Goal: Check status: Check status

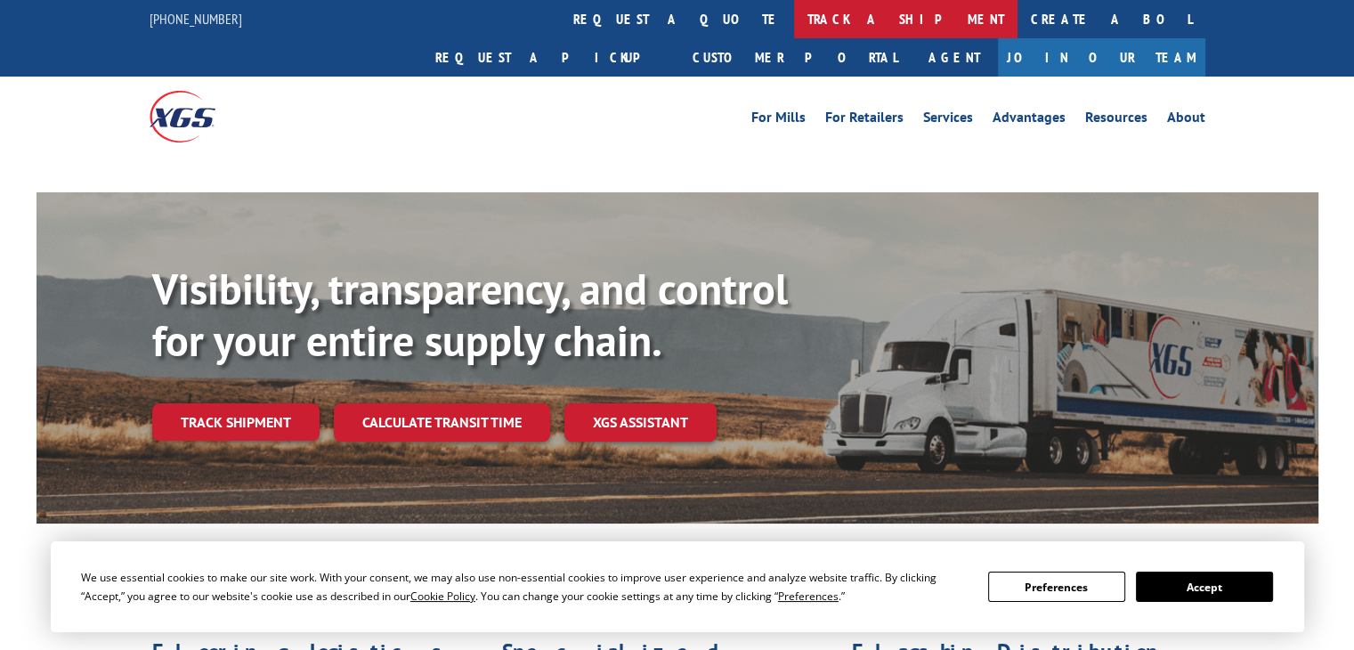
click at [794, 25] on link "track a shipment" at bounding box center [905, 19] width 223 height 38
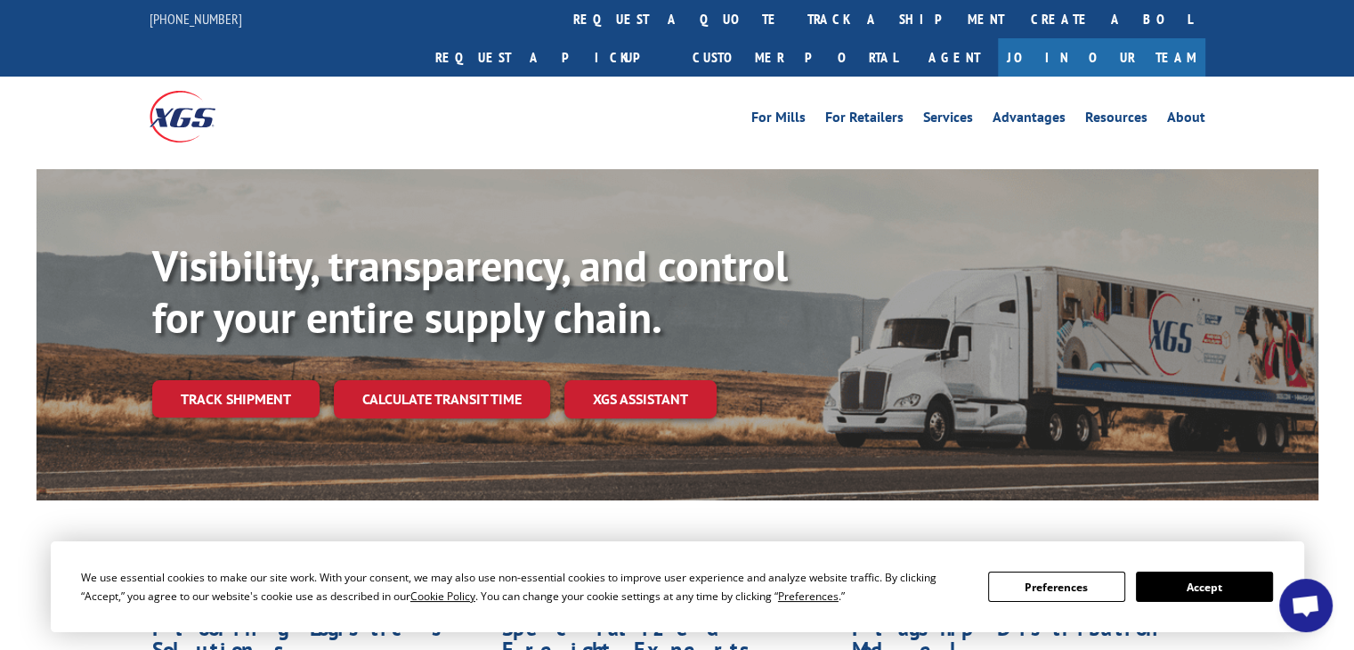
scroll to position [356, 0]
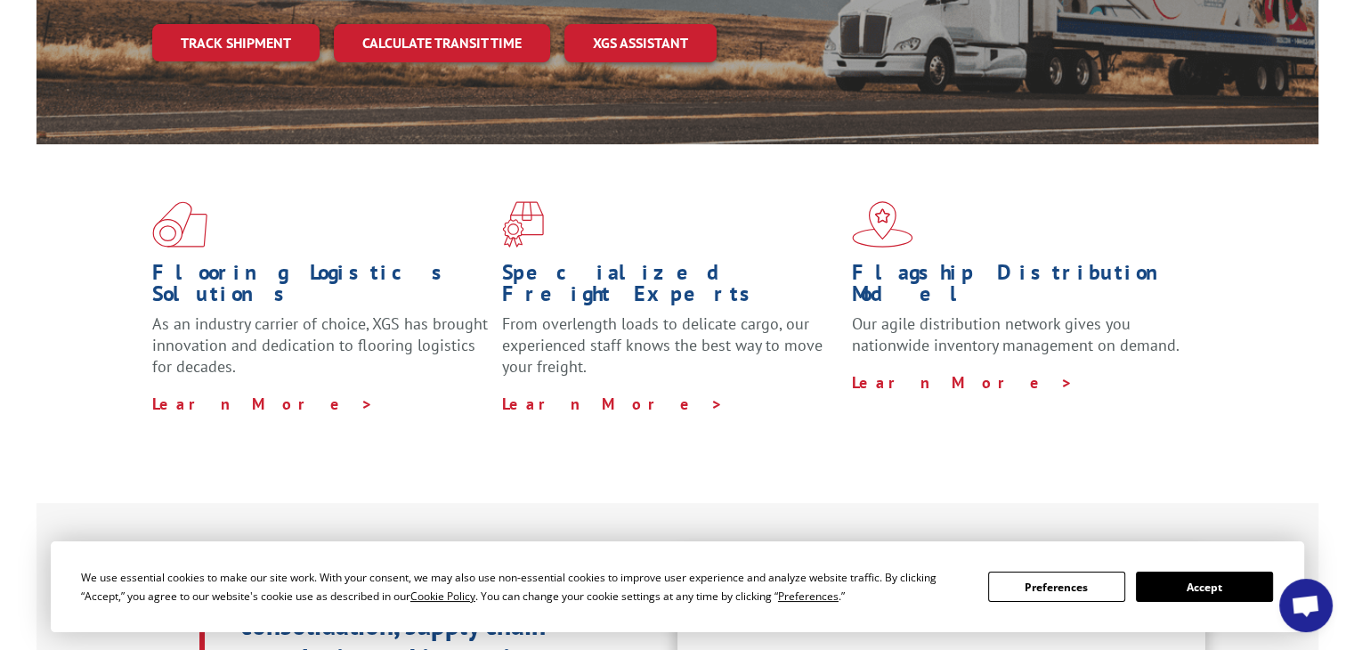
click at [1188, 586] on button "Accept" at bounding box center [1204, 586] width 137 height 30
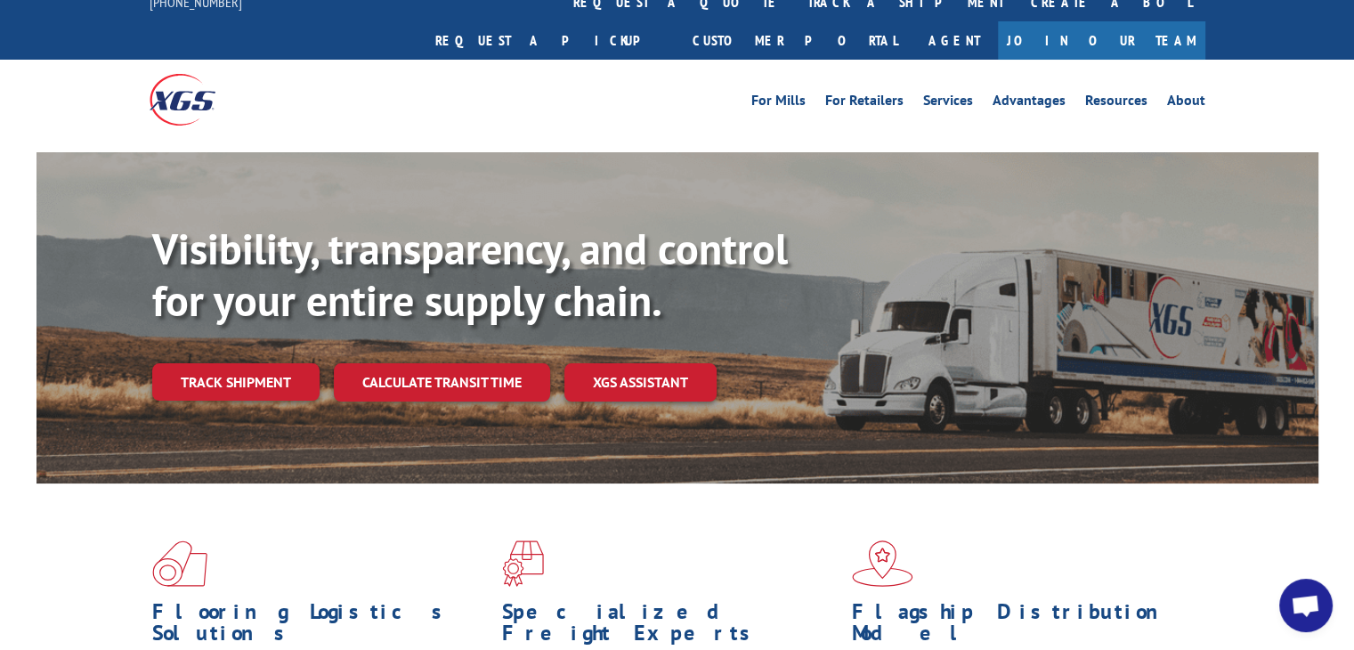
scroll to position [0, 0]
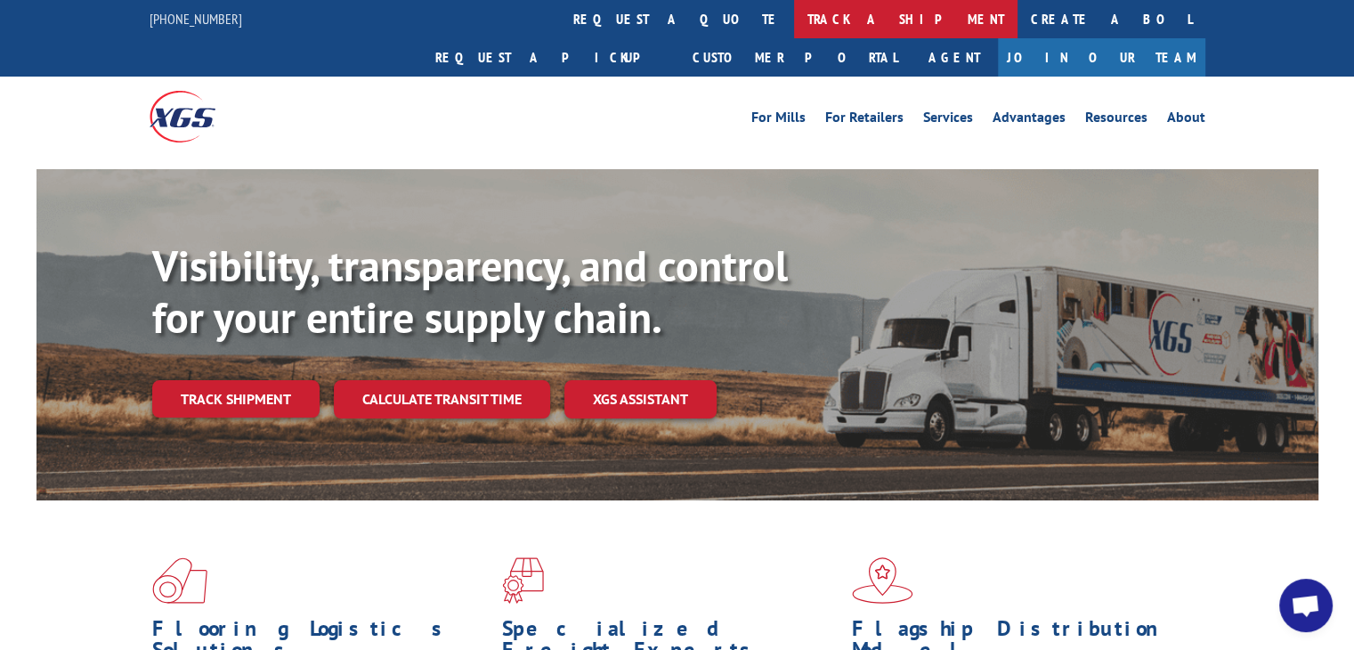
click at [794, 8] on link "track a shipment" at bounding box center [905, 19] width 223 height 38
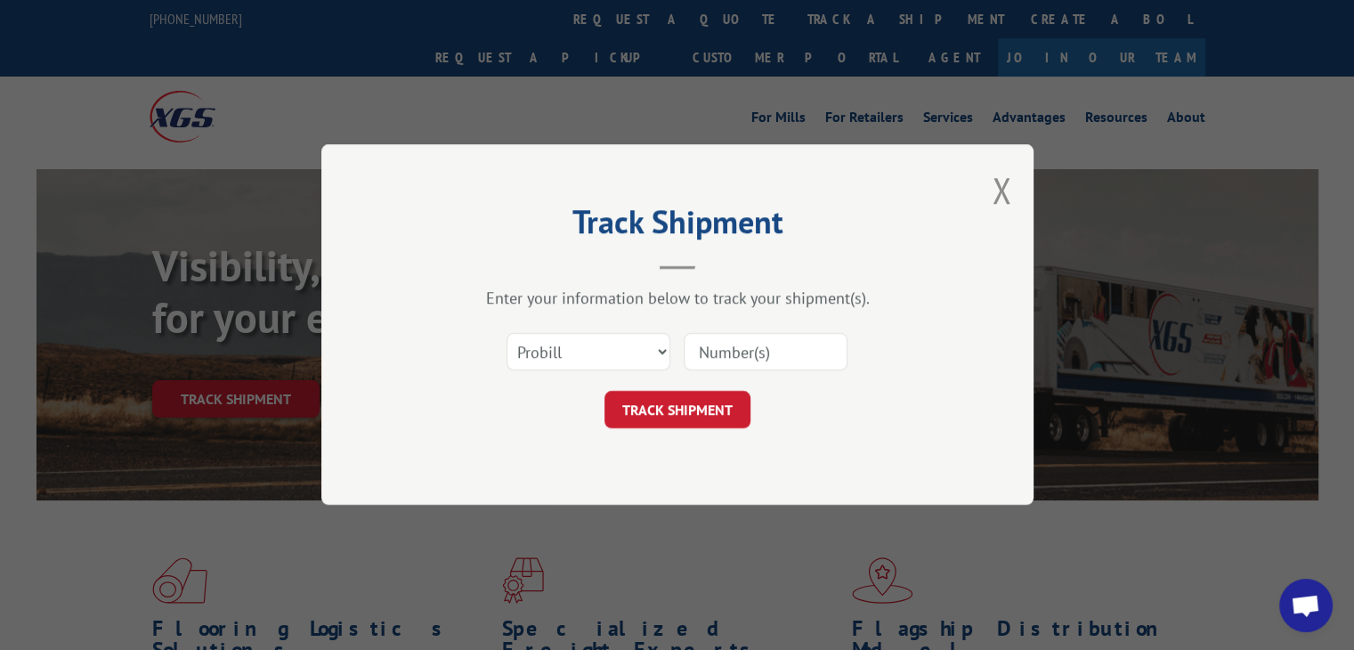
click at [723, 355] on input at bounding box center [765, 352] width 164 height 37
paste input "17692546"
type input "17692546"
click at [704, 415] on button "TRACK SHIPMENT" at bounding box center [677, 410] width 146 height 37
